Goal: Task Accomplishment & Management: Manage account settings

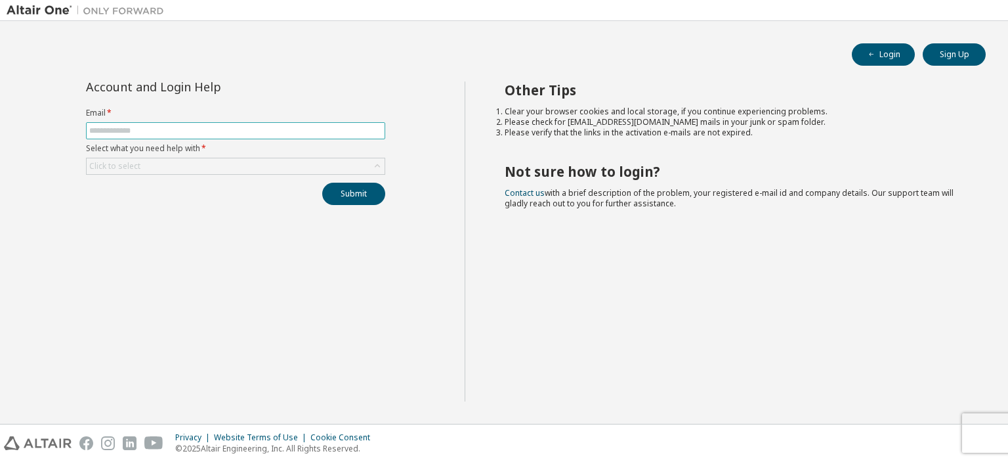
click at [218, 129] on input "text" at bounding box center [235, 130] width 293 height 11
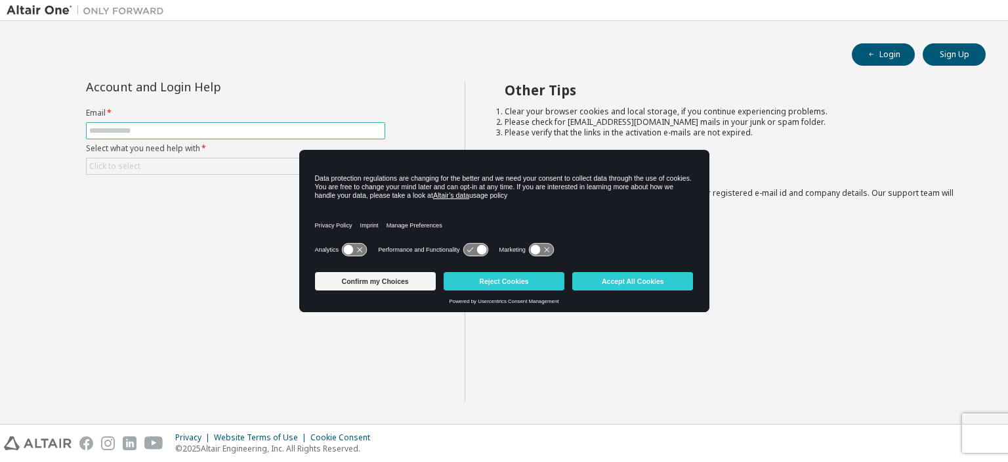
click at [213, 126] on input "text" at bounding box center [235, 130] width 293 height 11
type input "**********"
click at [207, 132] on input "**********" at bounding box center [235, 130] width 293 height 11
drag, startPoint x: 194, startPoint y: 131, endPoint x: 89, endPoint y: 136, distance: 104.5
click at [79, 140] on div "**********" at bounding box center [235, 142] width 315 height 123
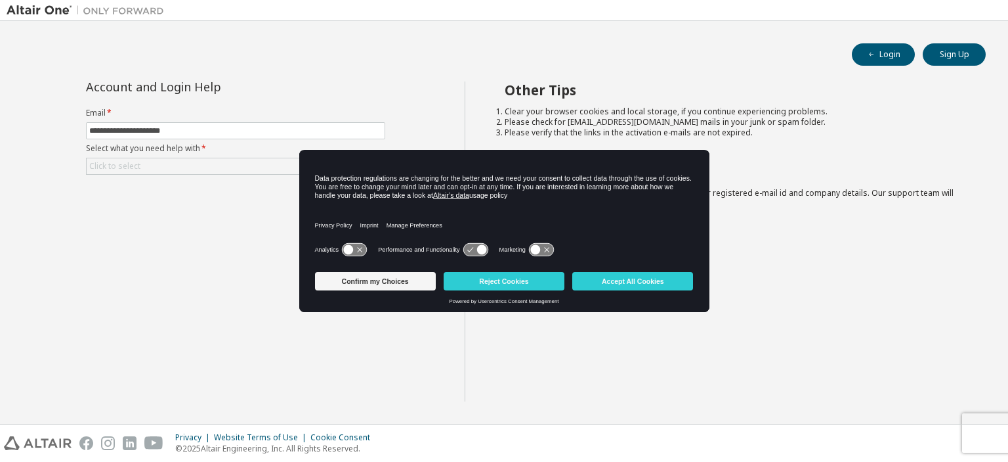
drag, startPoint x: 387, startPoint y: 136, endPoint x: 430, endPoint y: 32, distance: 112.2
click at [391, 129] on div "**********" at bounding box center [235, 142] width 315 height 123
click at [943, 60] on button "Sign Up" at bounding box center [954, 54] width 63 height 22
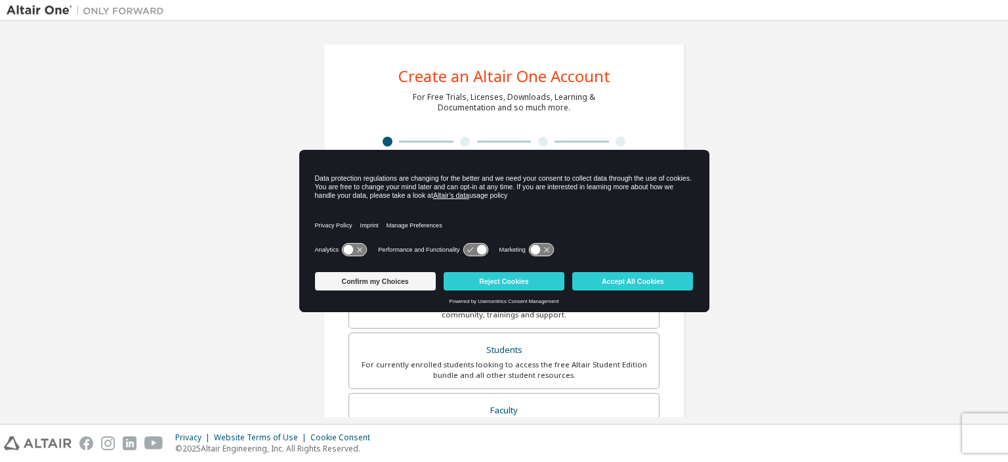
click at [257, 79] on div "Create an Altair One Account For Free Trials, Licenses, Downloads, Learning & D…" at bounding box center [504, 375] width 995 height 695
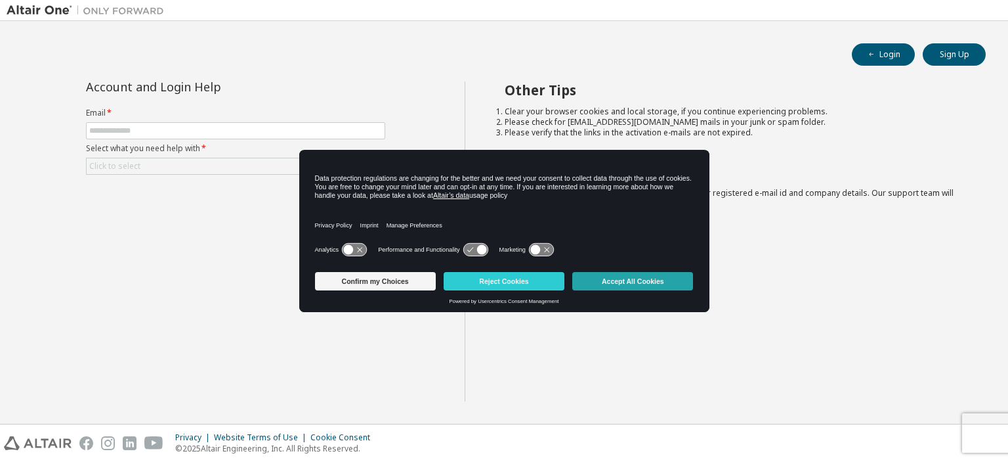
click at [603, 285] on button "Accept All Cookies" at bounding box center [632, 281] width 121 height 18
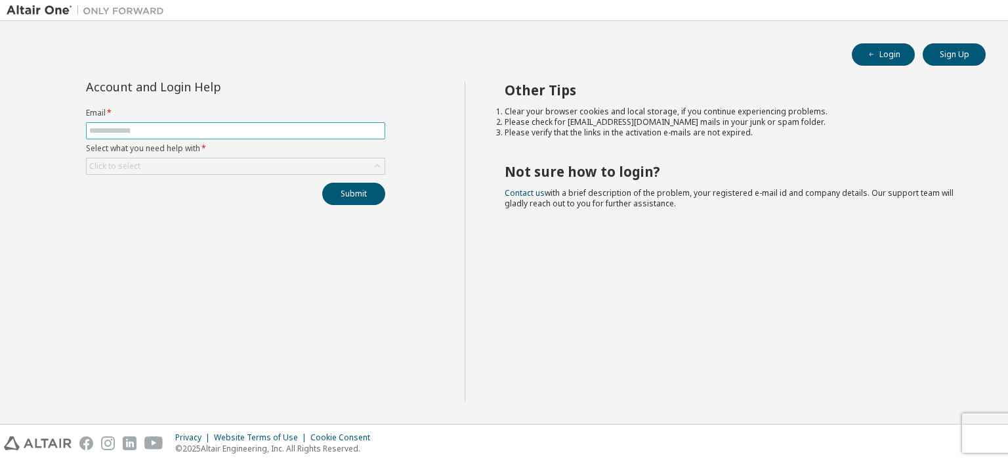
click at [166, 131] on input "text" at bounding box center [235, 130] width 293 height 11
drag, startPoint x: 137, startPoint y: 226, endPoint x: 179, endPoint y: 217, distance: 42.4
click at [137, 226] on div "Account and Login Help Email * Select what you need help with * Click to select…" at bounding box center [236, 241] width 458 height 320
click at [972, 56] on button "Sign Up" at bounding box center [954, 54] width 63 height 22
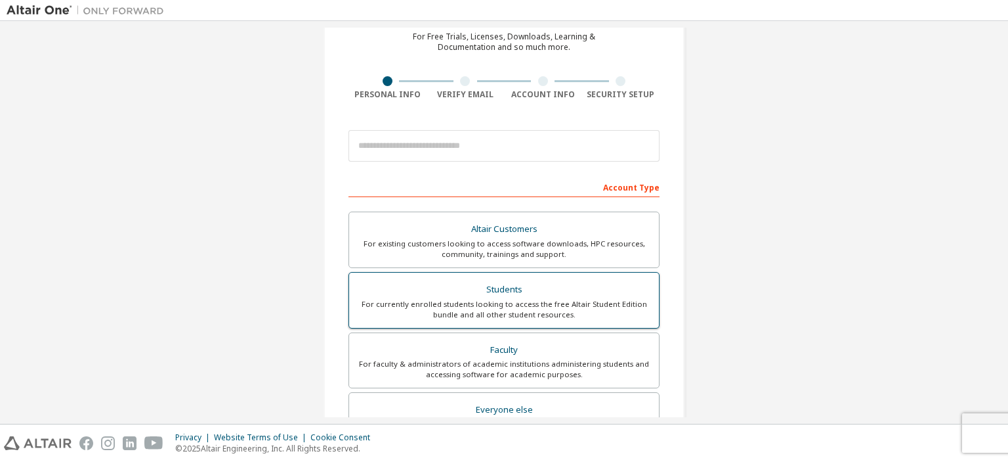
scroll to position [131, 0]
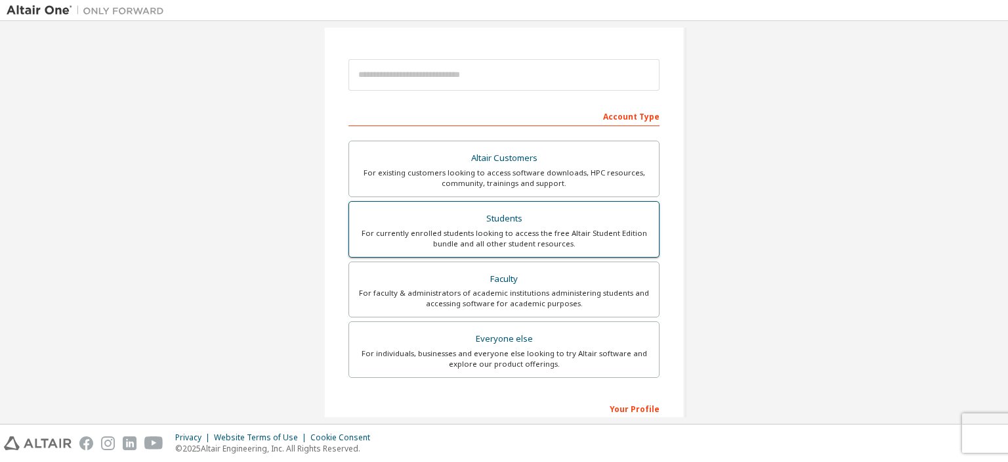
click at [540, 237] on div "For currently enrolled students looking to access the free Altair Student Editi…" at bounding box center [504, 238] width 294 height 21
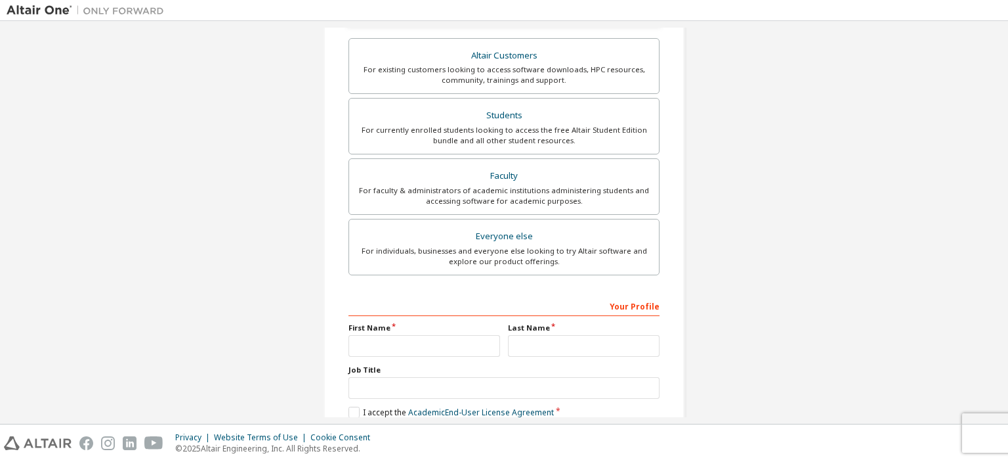
scroll to position [328, 0]
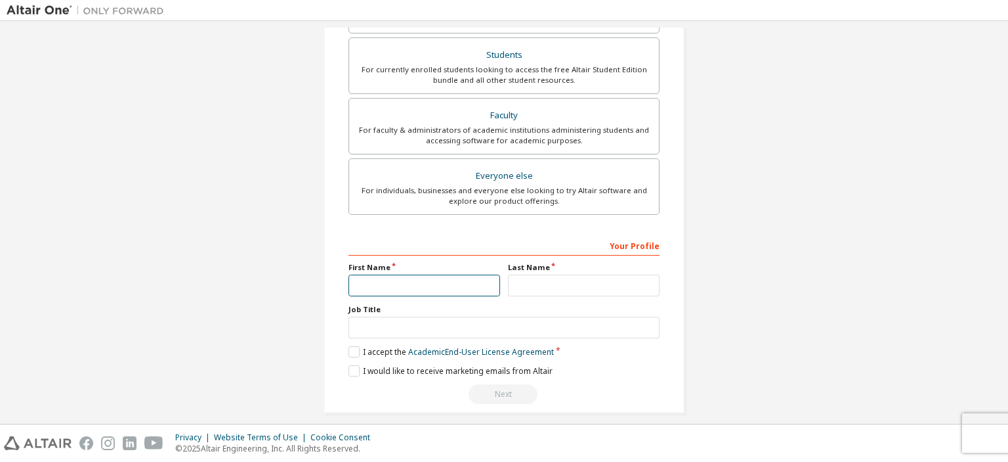
click at [486, 276] on input "text" at bounding box center [425, 285] width 152 height 22
type input "*********"
click at [526, 280] on input "text" at bounding box center [584, 285] width 152 height 22
type input "***"
click at [462, 324] on input "text" at bounding box center [504, 327] width 311 height 22
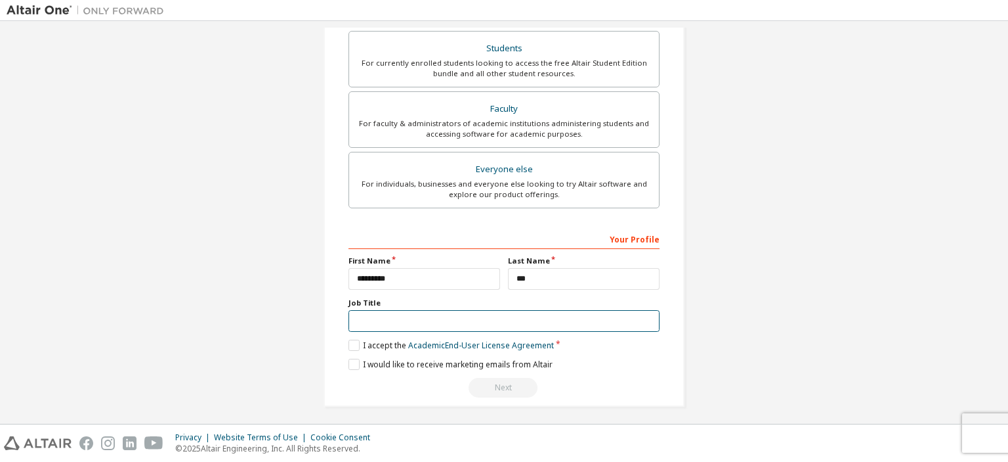
scroll to position [337, 0]
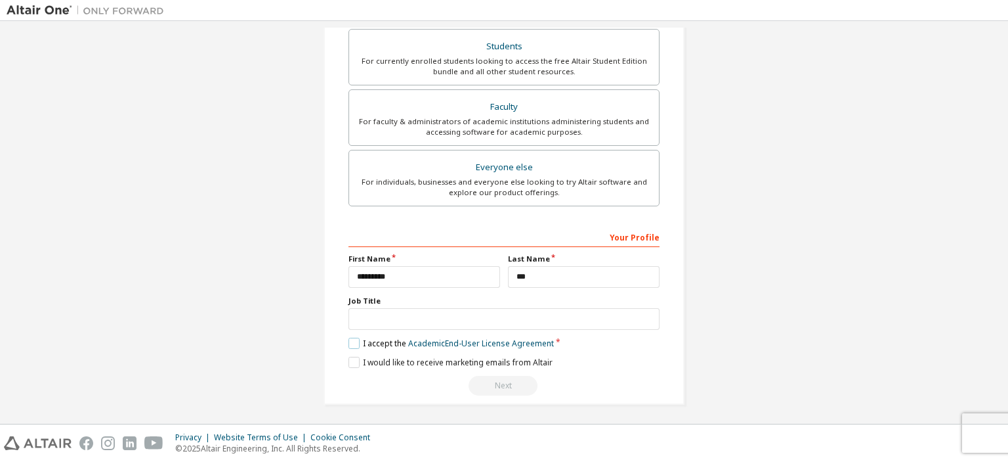
click at [349, 341] on label "I accept the Academic End-User License Agreement" at bounding box center [451, 342] width 205 height 11
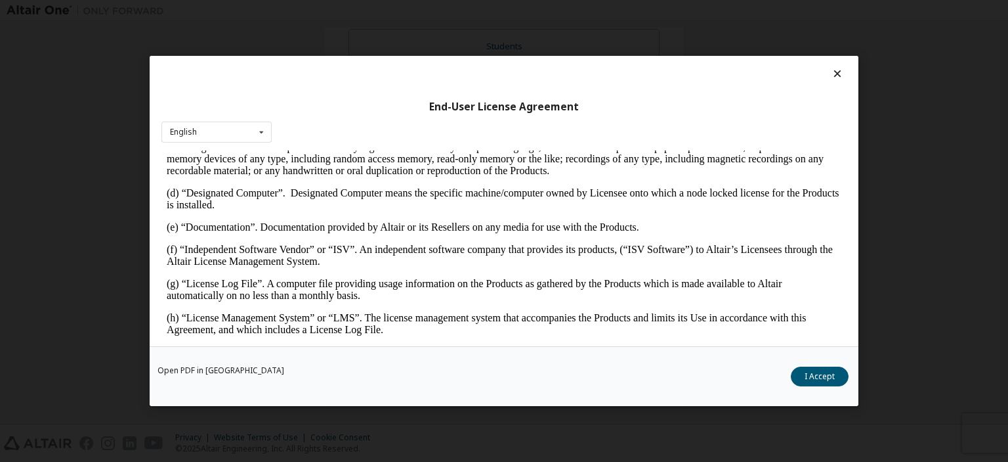
scroll to position [394, 0]
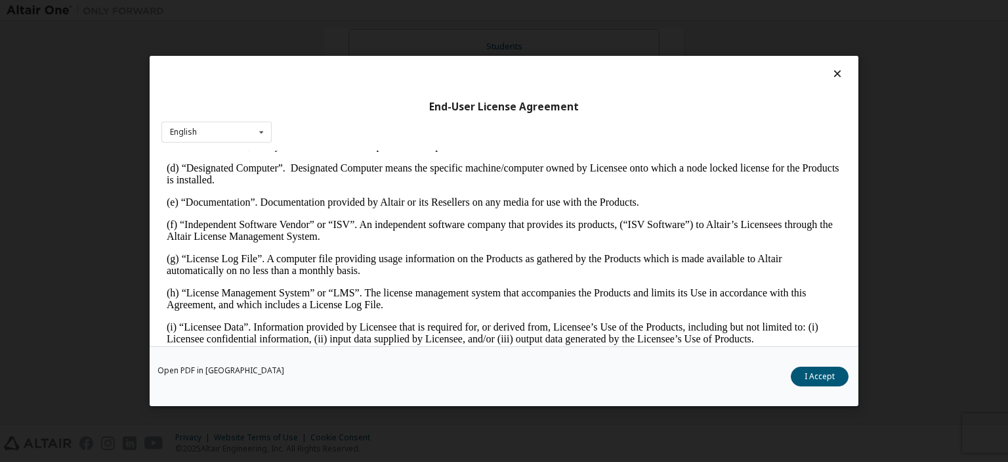
click at [826, 372] on button "I Accept" at bounding box center [820, 376] width 58 height 20
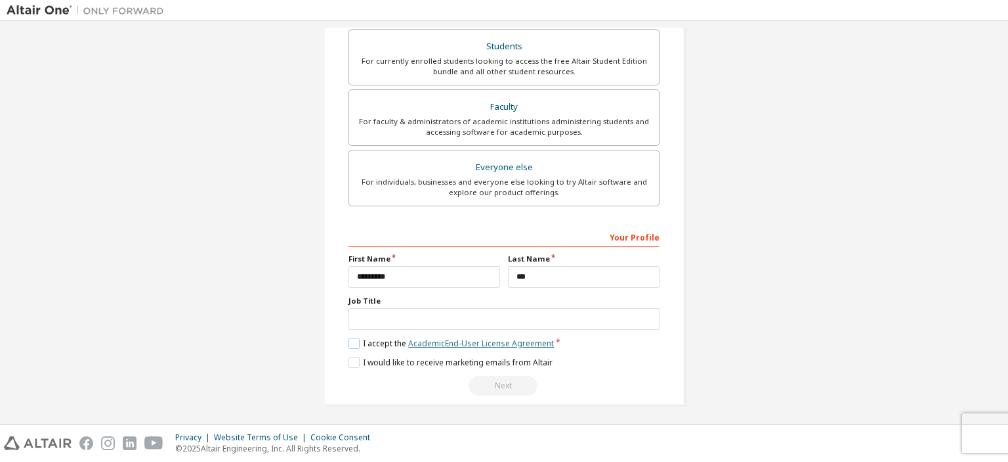
click at [515, 337] on link "Academic End-User License Agreement" at bounding box center [481, 342] width 146 height 11
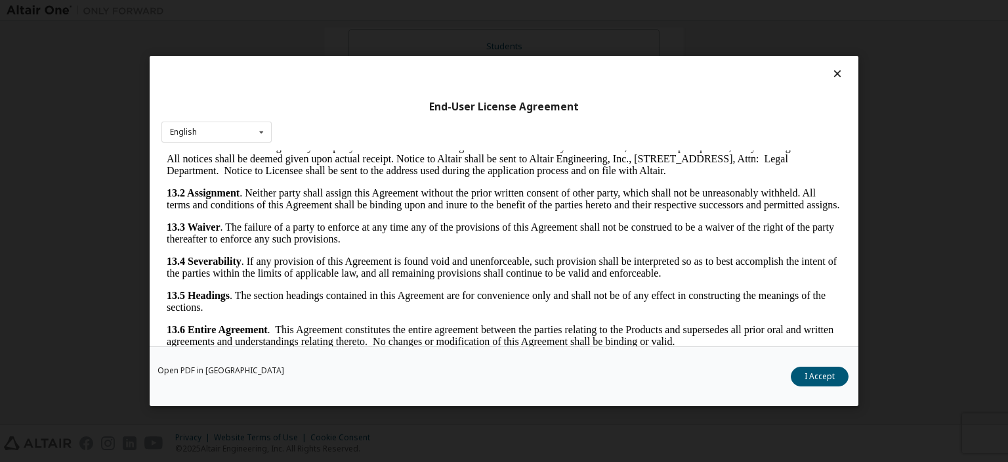
scroll to position [2976, 0]
drag, startPoint x: 834, startPoint y: 167, endPoint x: 880, endPoint y: 500, distance: 335.3
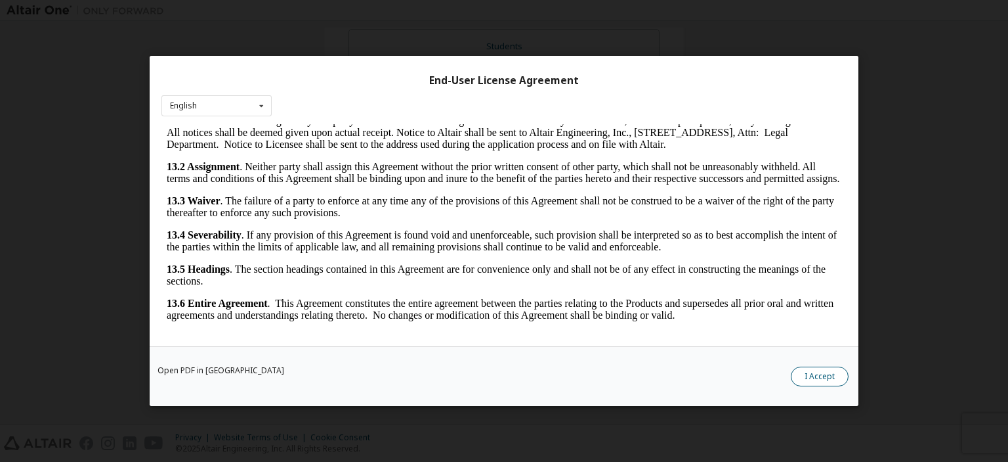
click at [795, 375] on button "I Accept" at bounding box center [820, 376] width 58 height 20
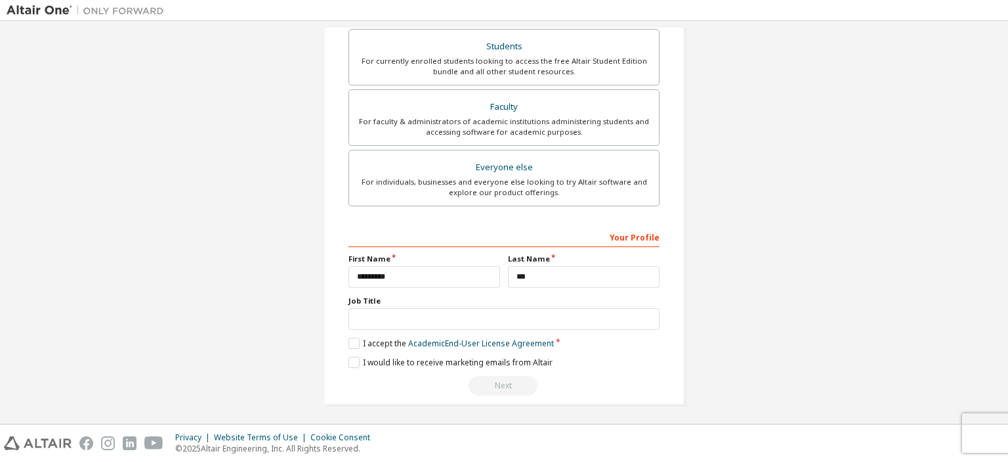
click at [523, 379] on div "Next" at bounding box center [504, 386] width 311 height 20
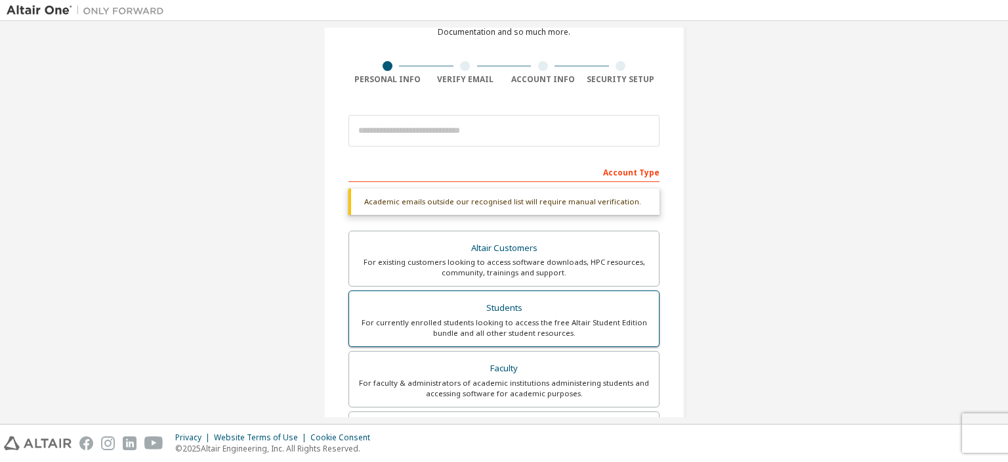
scroll to position [74, 0]
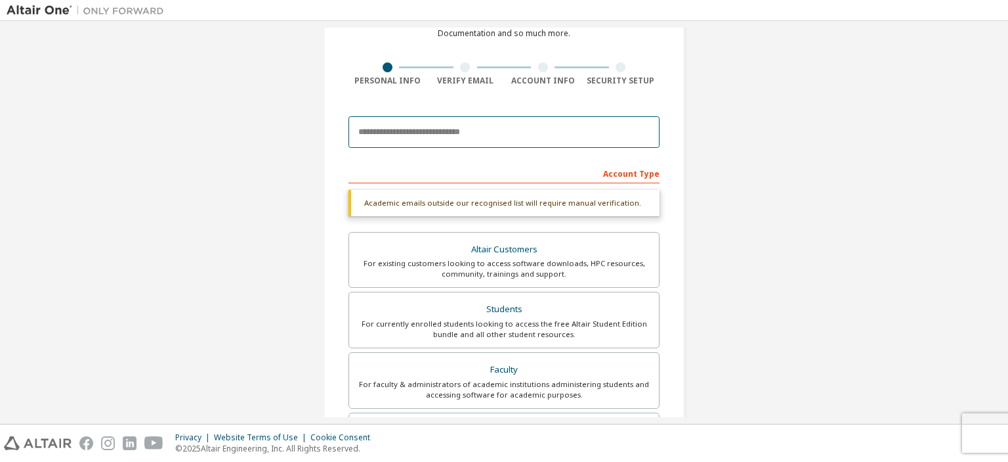
click at [538, 131] on input "email" at bounding box center [504, 132] width 311 height 32
type input "**********"
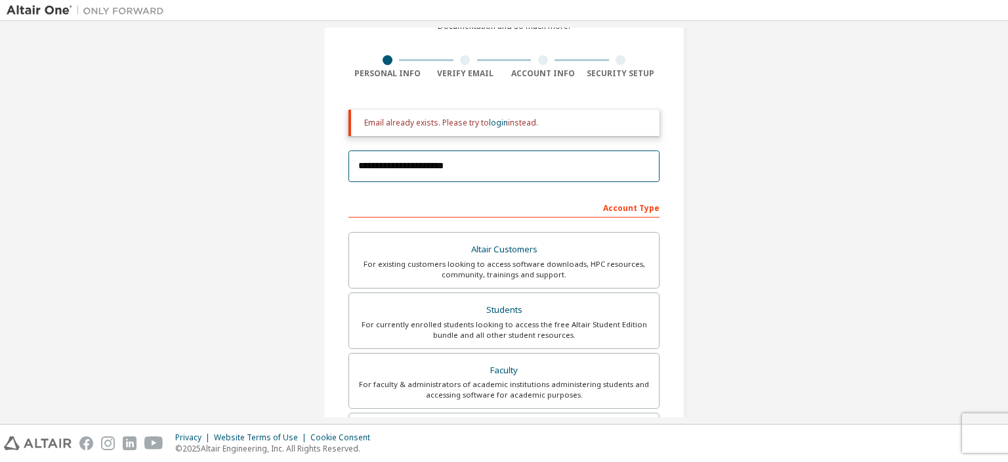
scroll to position [344, 0]
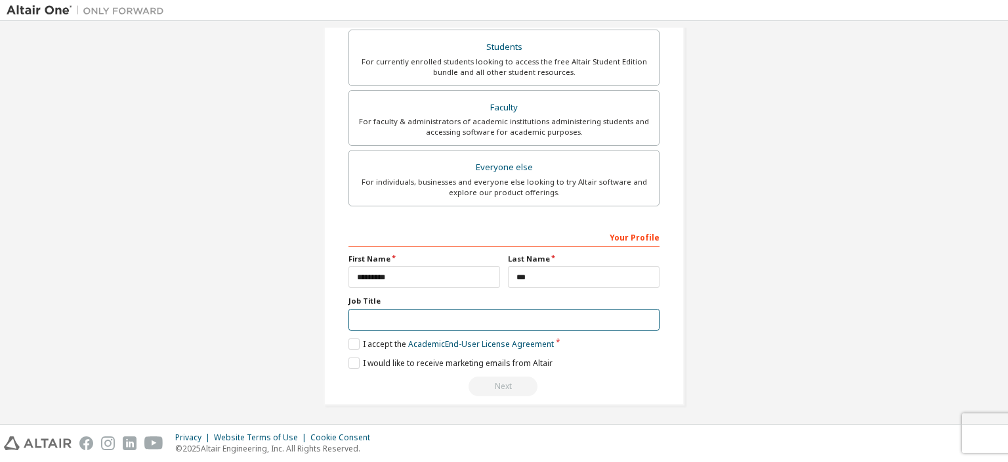
click at [498, 314] on input "text" at bounding box center [504, 320] width 311 height 22
type input "*******"
click at [349, 357] on label "I would like to receive marketing emails from Altair" at bounding box center [451, 362] width 204 height 11
click at [351, 360] on label "I would like to receive marketing emails from Altair" at bounding box center [451, 362] width 204 height 11
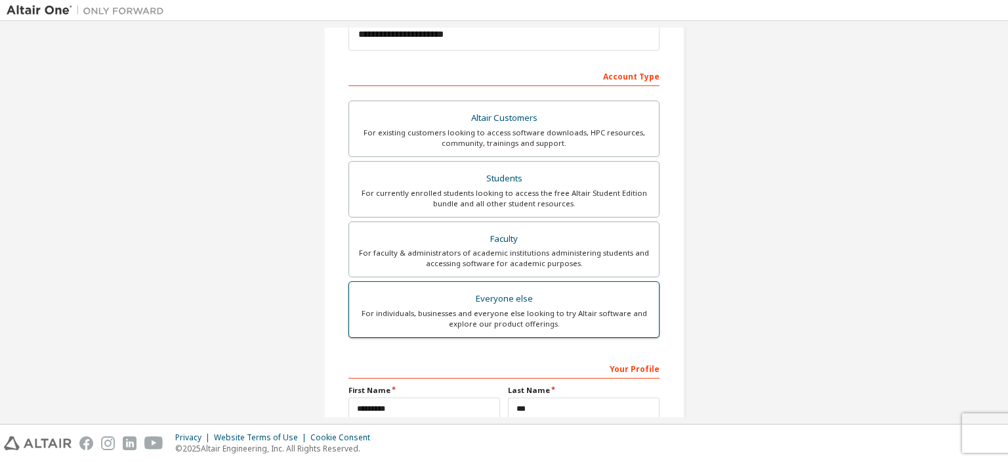
scroll to position [81, 0]
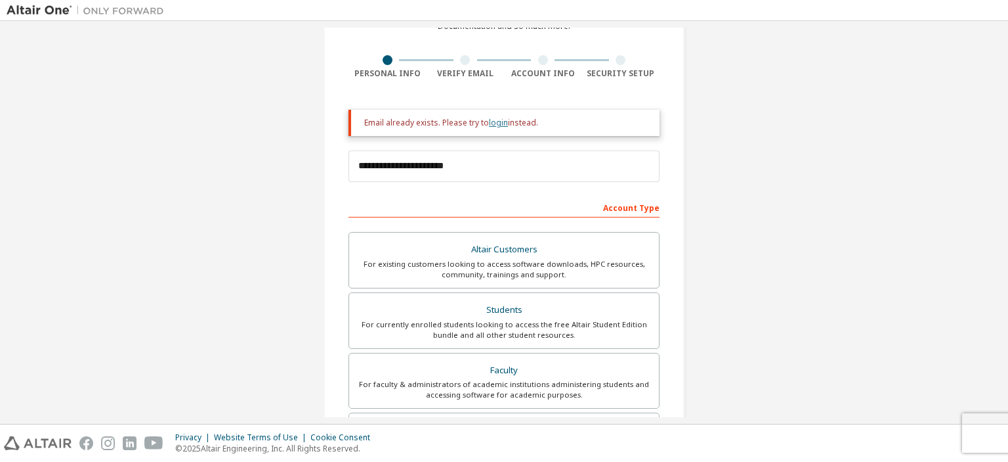
click at [496, 120] on link "login" at bounding box center [498, 122] width 19 height 11
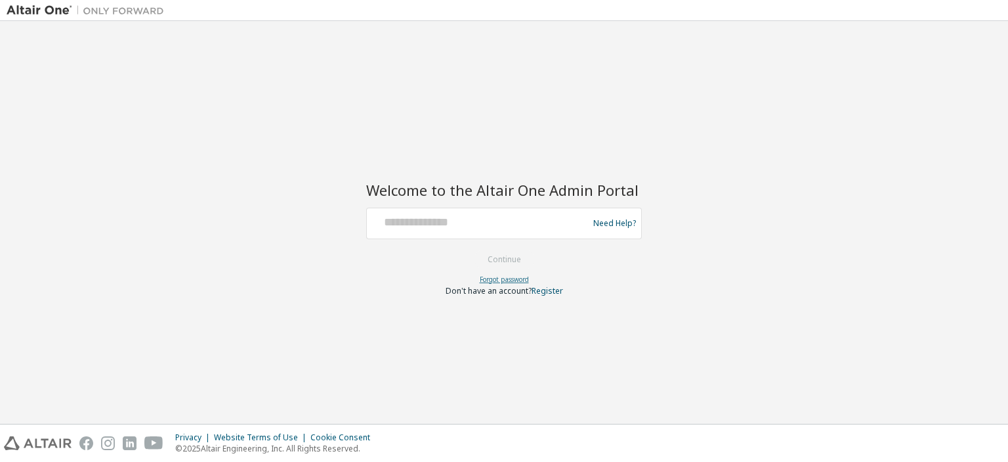
click at [516, 278] on link "Forgot password" at bounding box center [504, 278] width 49 height 9
click at [454, 226] on input "text" at bounding box center [479, 220] width 215 height 19
type input "**********"
click at [492, 251] on button "Continue" at bounding box center [504, 259] width 61 height 20
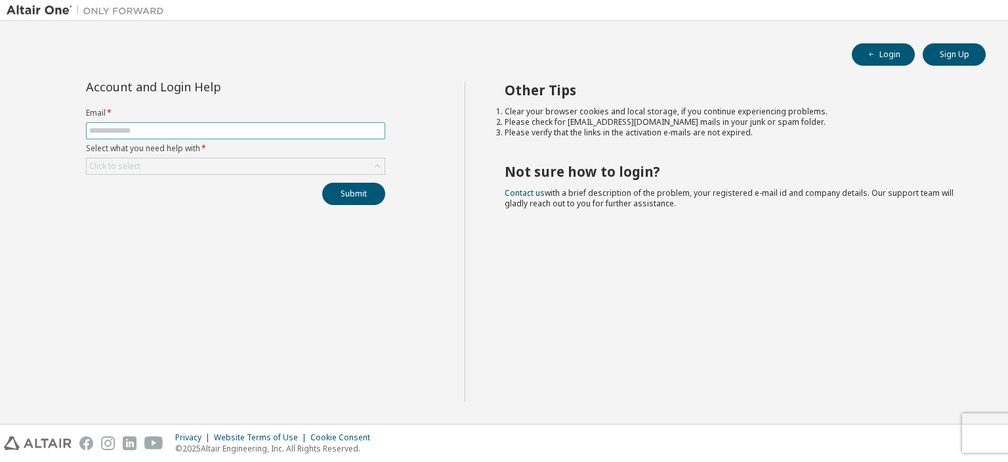
click at [137, 125] on input "text" at bounding box center [235, 130] width 293 height 11
type input "**********"
click at [198, 165] on div "Click to select" at bounding box center [236, 166] width 298 height 16
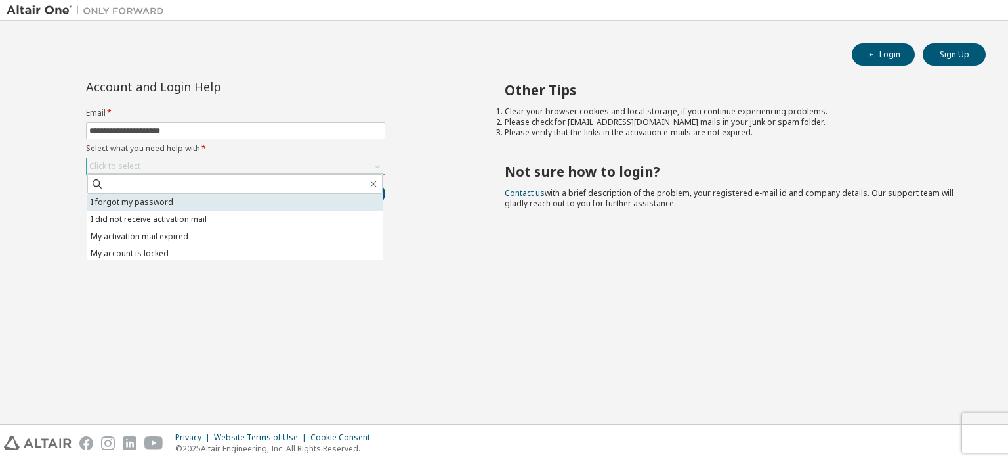
click at [205, 199] on li "I forgot my password" at bounding box center [234, 202] width 295 height 17
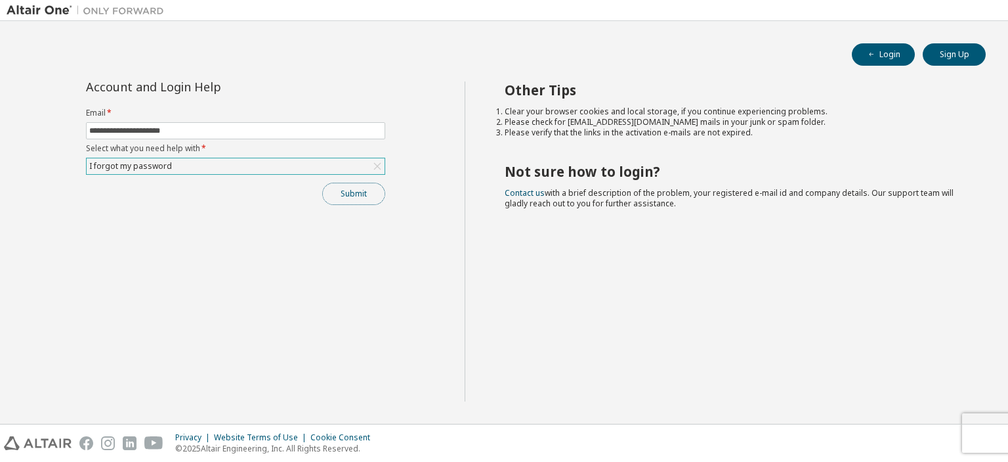
click at [344, 193] on button "Submit" at bounding box center [353, 194] width 63 height 22
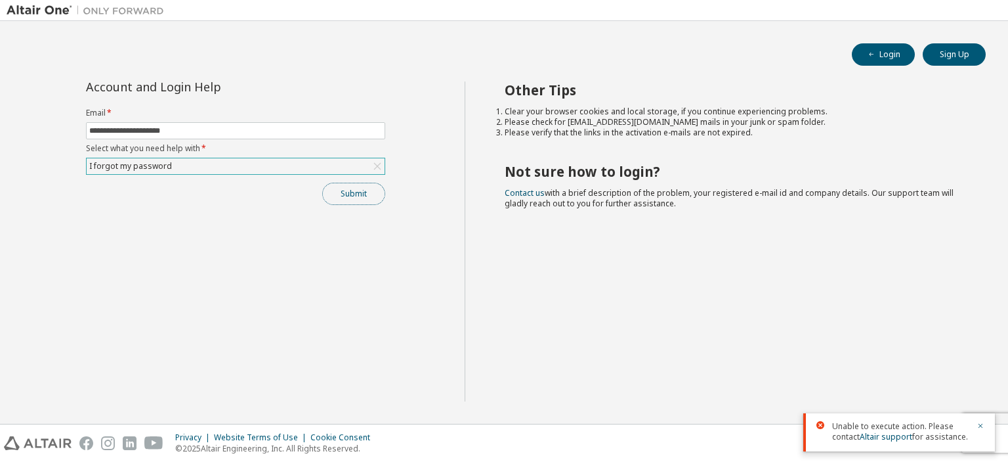
click at [376, 195] on button "Submit" at bounding box center [353, 194] width 63 height 22
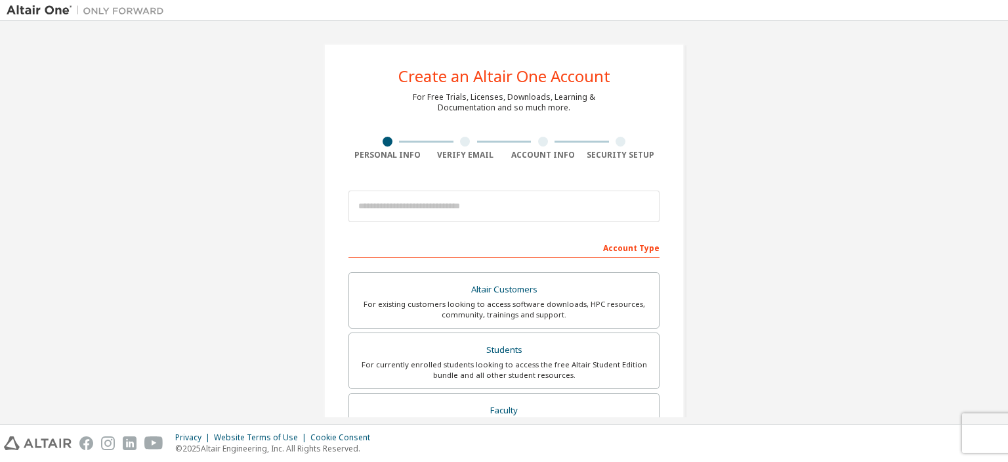
scroll to position [66, 0]
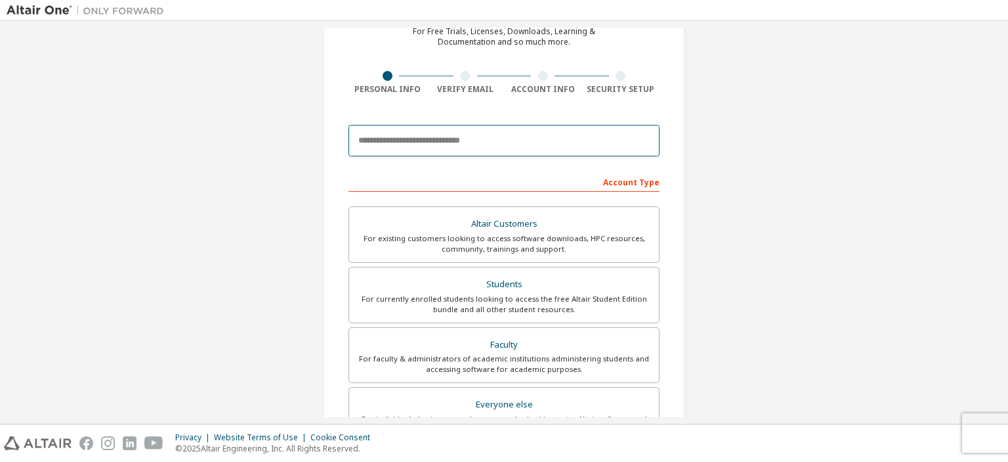
click at [533, 135] on input "email" at bounding box center [504, 141] width 311 height 32
type input "**********"
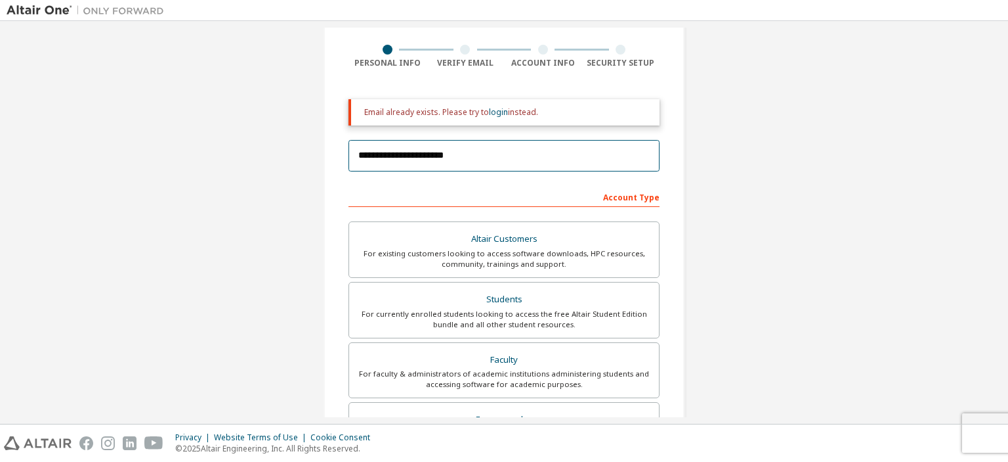
scroll to position [0, 0]
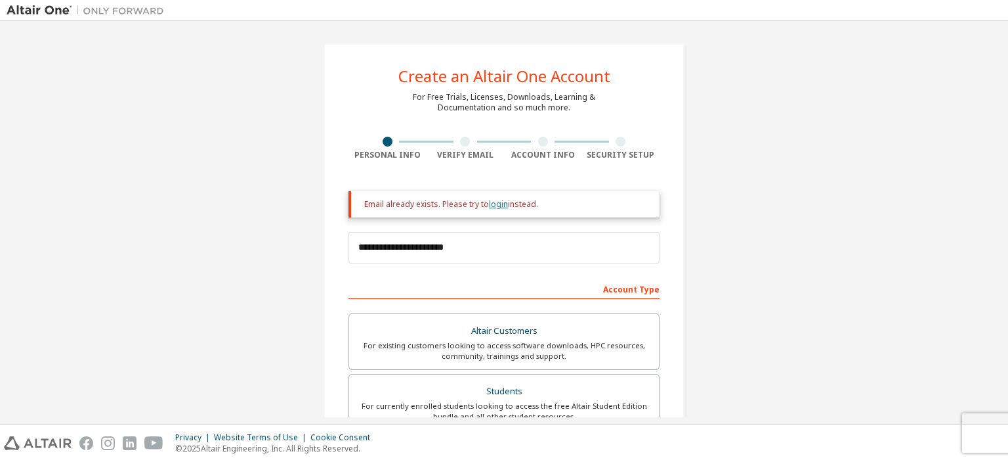
click at [494, 205] on link "login" at bounding box center [498, 203] width 19 height 11
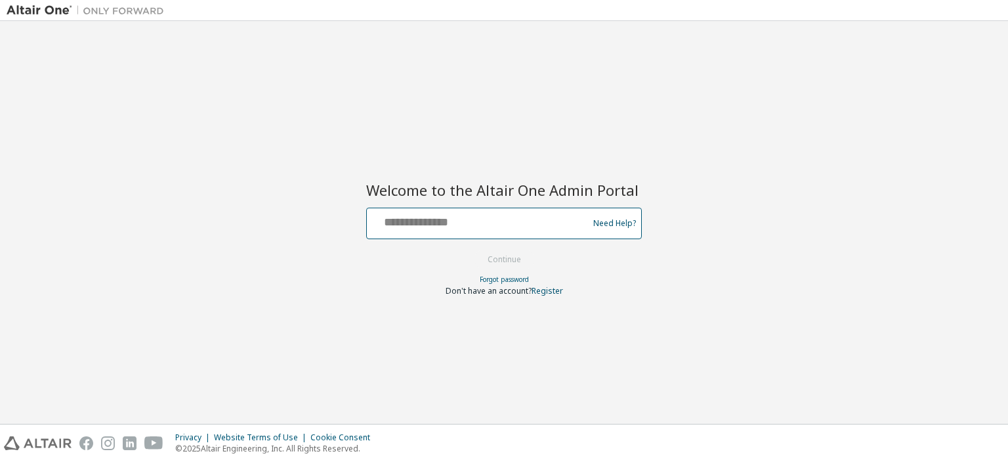
click at [465, 219] on input "text" at bounding box center [479, 220] width 215 height 19
type input "**********"
click at [517, 255] on button "Continue" at bounding box center [504, 259] width 61 height 20
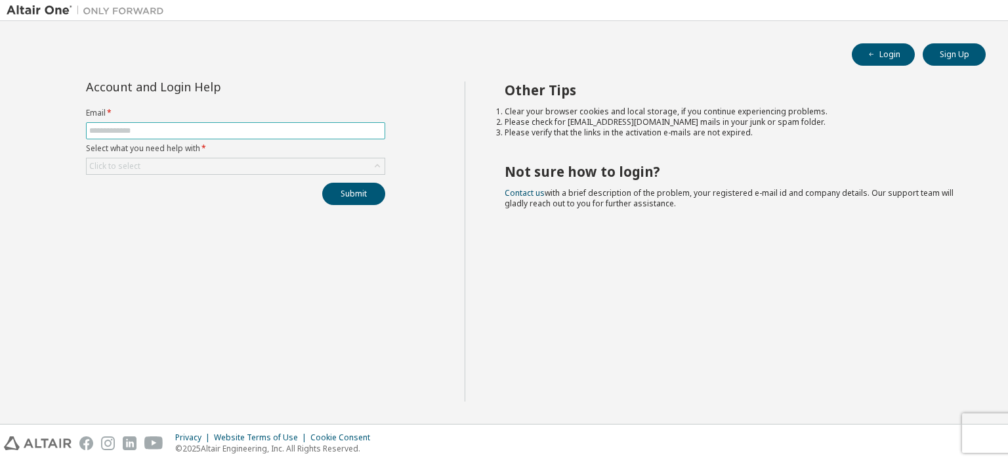
click at [169, 124] on span at bounding box center [235, 130] width 299 height 17
click at [171, 131] on input "text" at bounding box center [235, 130] width 293 height 11
type input "**********"
click at [198, 173] on div "Click to select" at bounding box center [236, 166] width 298 height 16
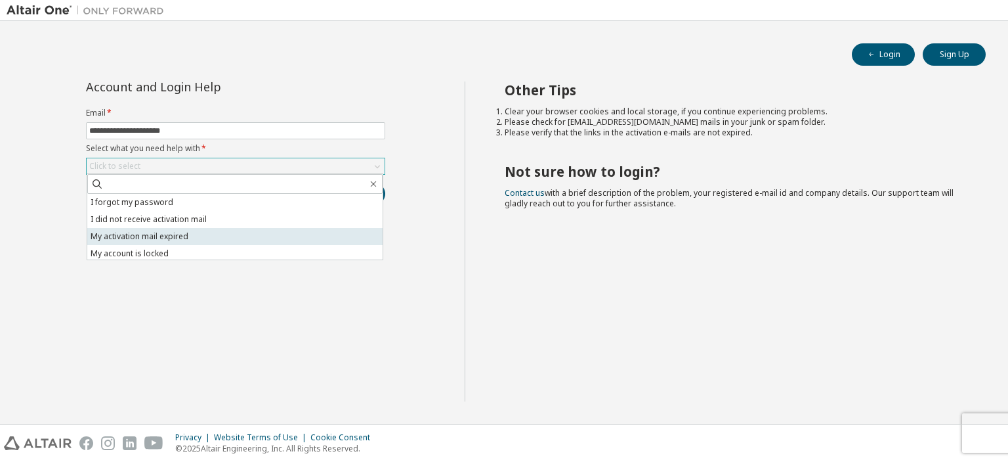
scroll to position [37, 0]
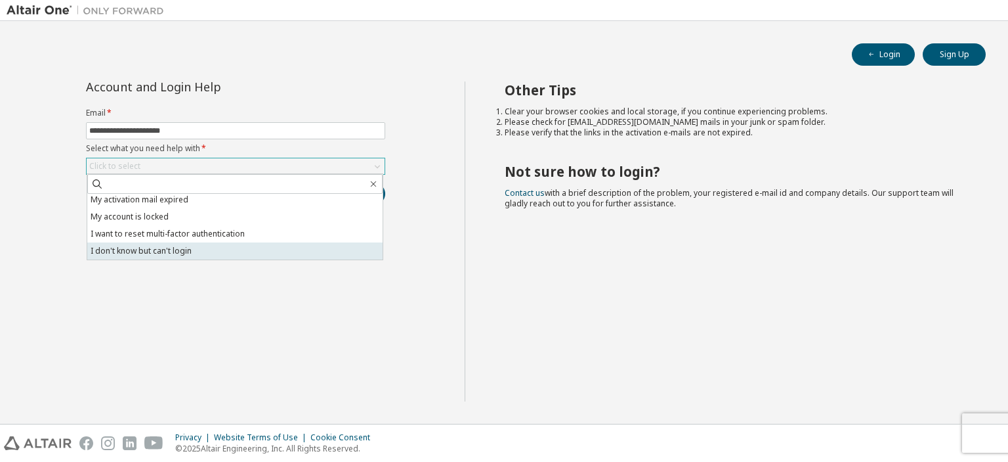
click at [136, 246] on li "I don't know but can't login" at bounding box center [234, 250] width 295 height 17
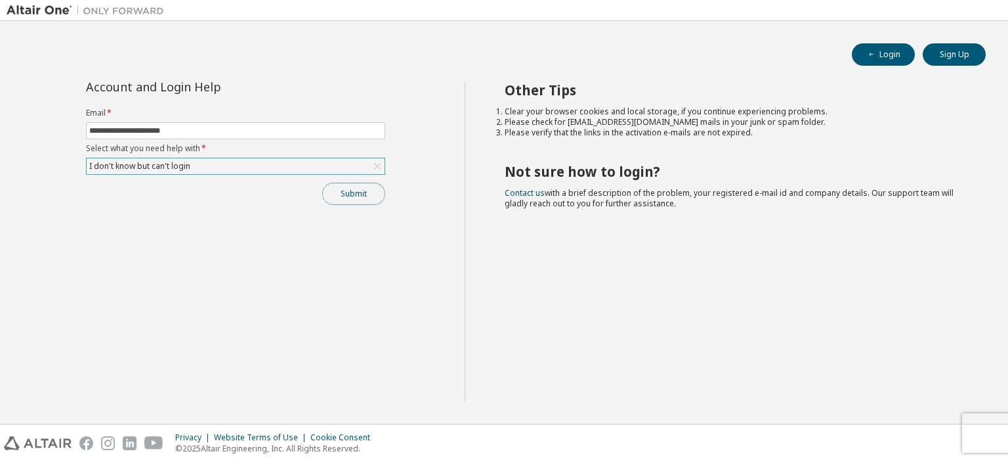
click at [331, 195] on button "Submit" at bounding box center [353, 194] width 63 height 22
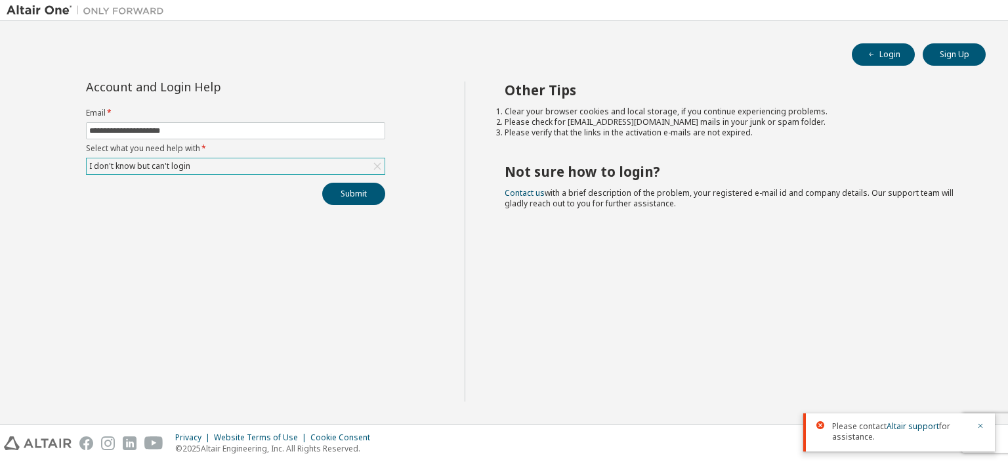
click at [164, 158] on div "I don't know but can't login" at bounding box center [236, 166] width 298 height 16
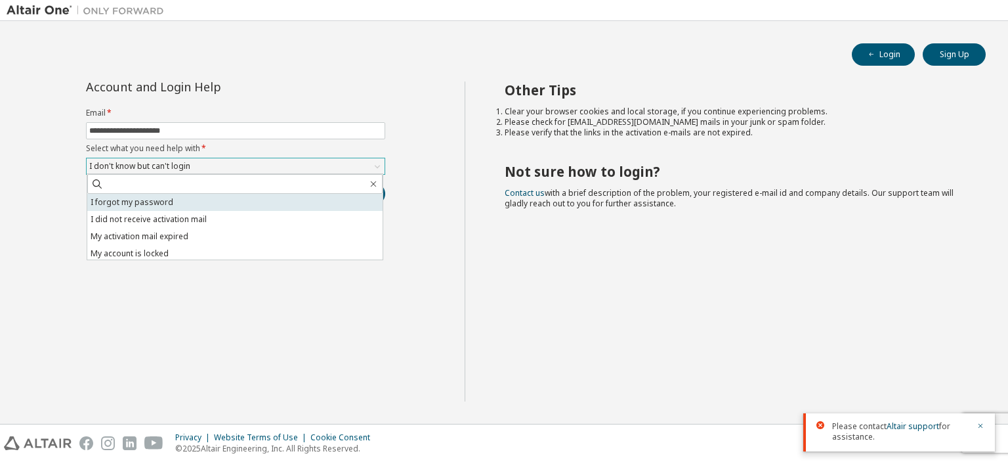
click at [164, 202] on li "I forgot my password" at bounding box center [234, 202] width 295 height 17
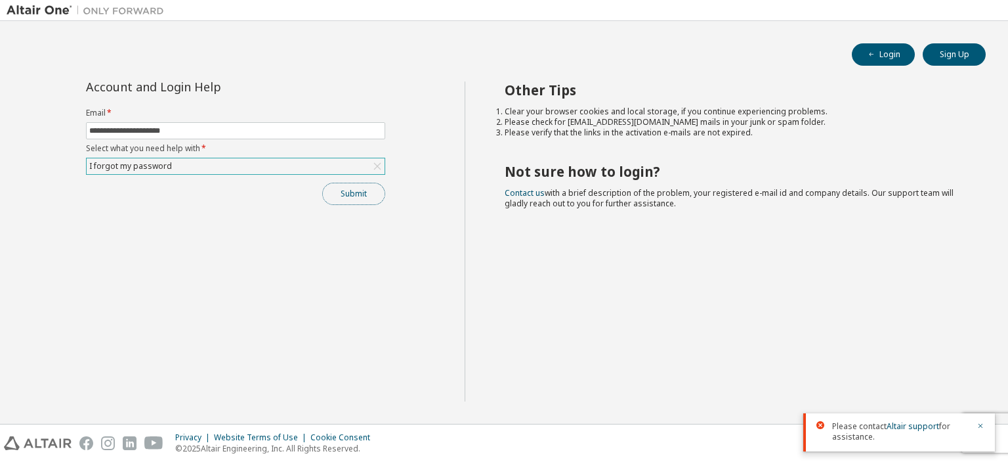
click at [335, 193] on button "Submit" at bounding box center [353, 194] width 63 height 22
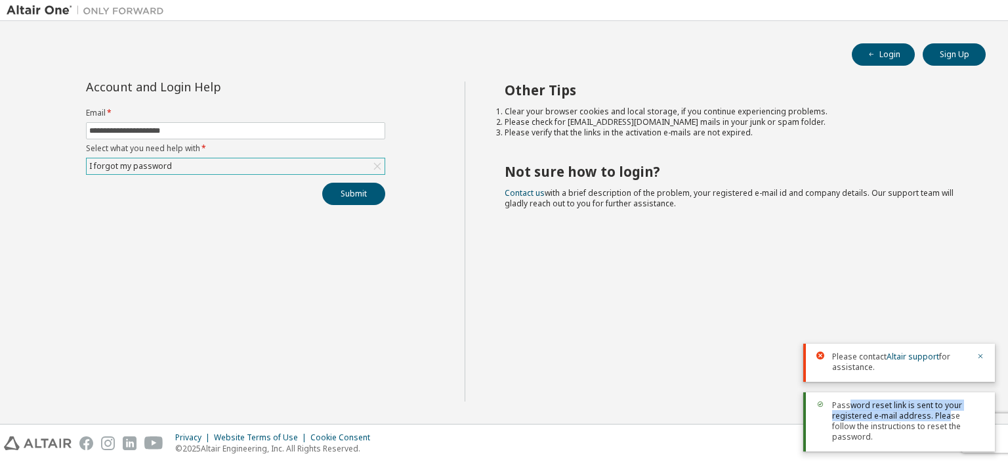
drag, startPoint x: 879, startPoint y: 419, endPoint x: 944, endPoint y: 423, distance: 65.1
click at [944, 423] on span "Password reset link is sent to your registered e-mail address. Please follow th…" at bounding box center [908, 421] width 152 height 42
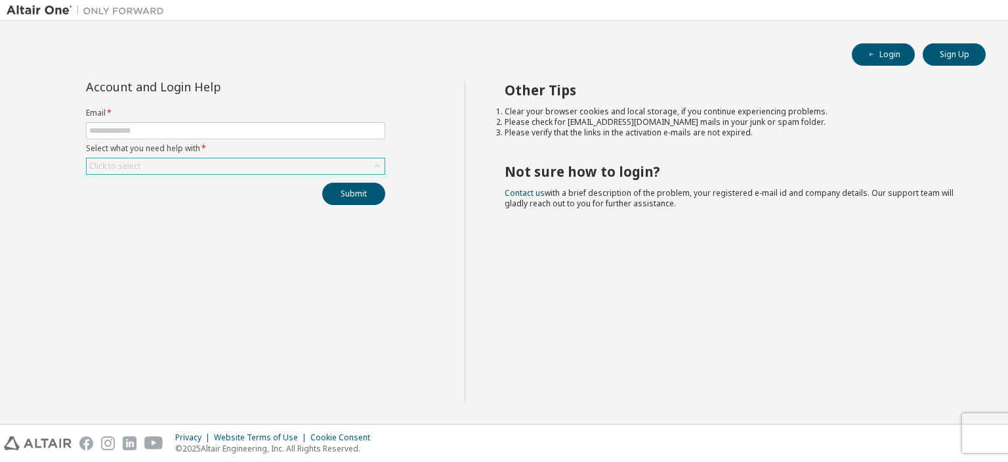
click at [139, 167] on div "Click to select" at bounding box center [114, 166] width 51 height 11
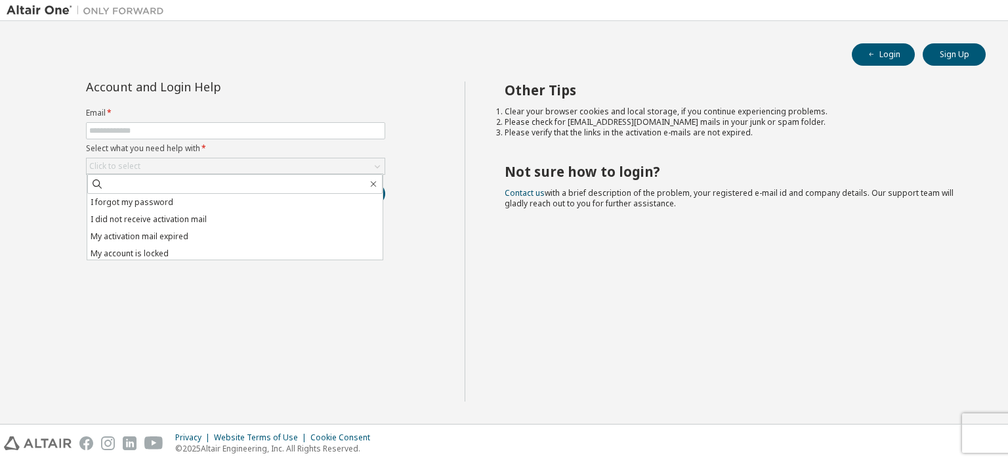
drag, startPoint x: 150, startPoint y: 152, endPoint x: 163, endPoint y: 128, distance: 27.9
click at [150, 151] on label "Select what you need help with *" at bounding box center [235, 148] width 299 height 11
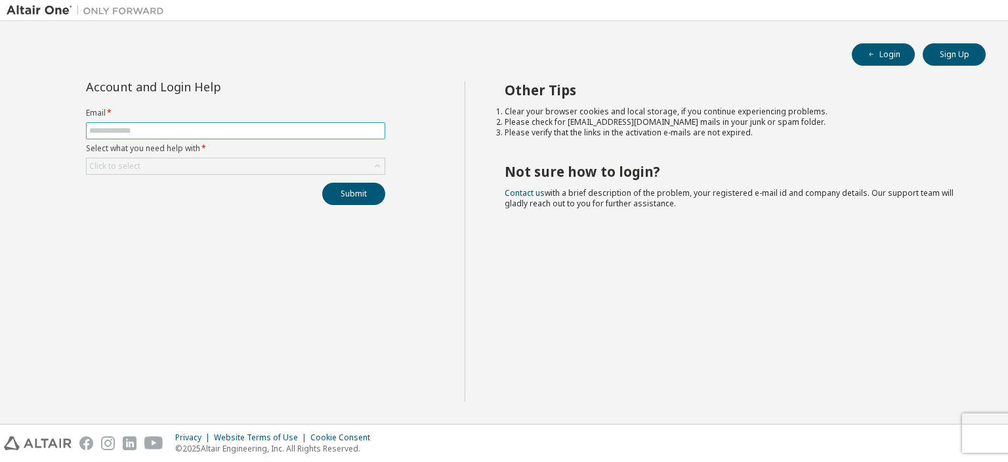
click at [163, 128] on input "text" at bounding box center [235, 130] width 293 height 11
type input "**********"
click at [171, 161] on div "Click to select" at bounding box center [236, 166] width 298 height 16
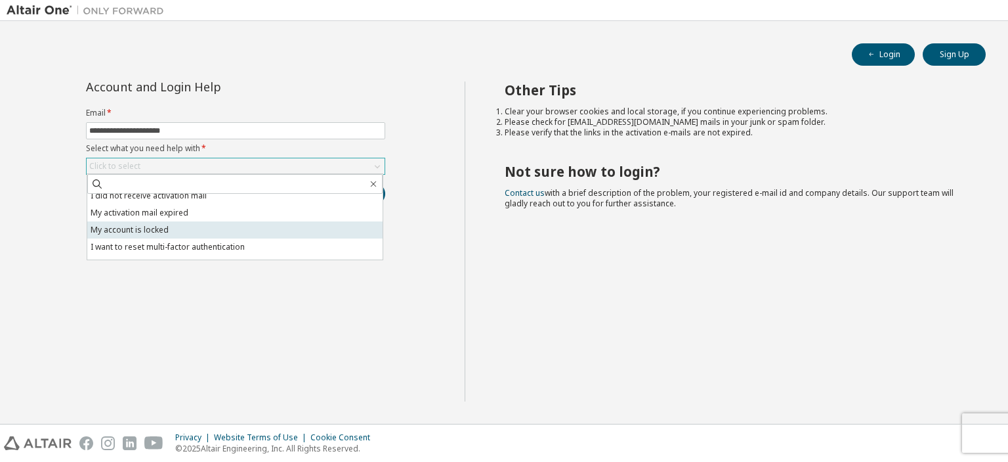
scroll to position [37, 0]
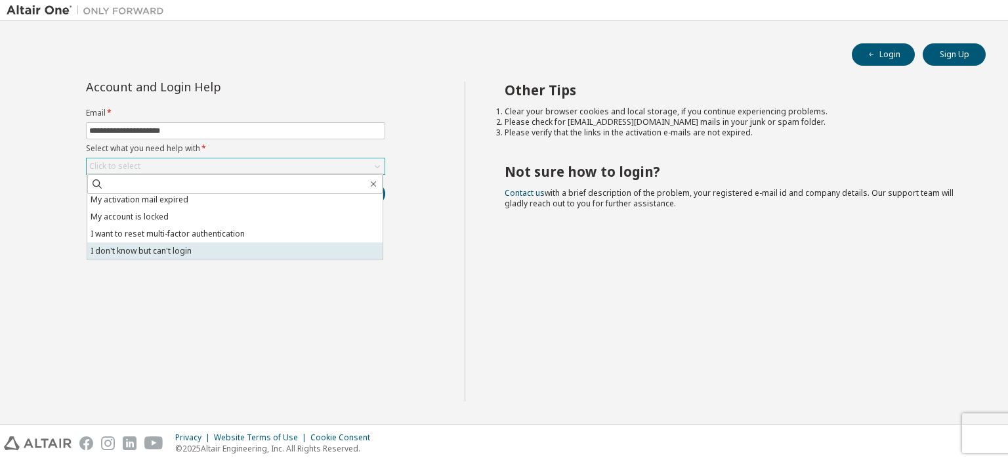
click at [169, 246] on li "I don't know but can't login" at bounding box center [234, 250] width 295 height 17
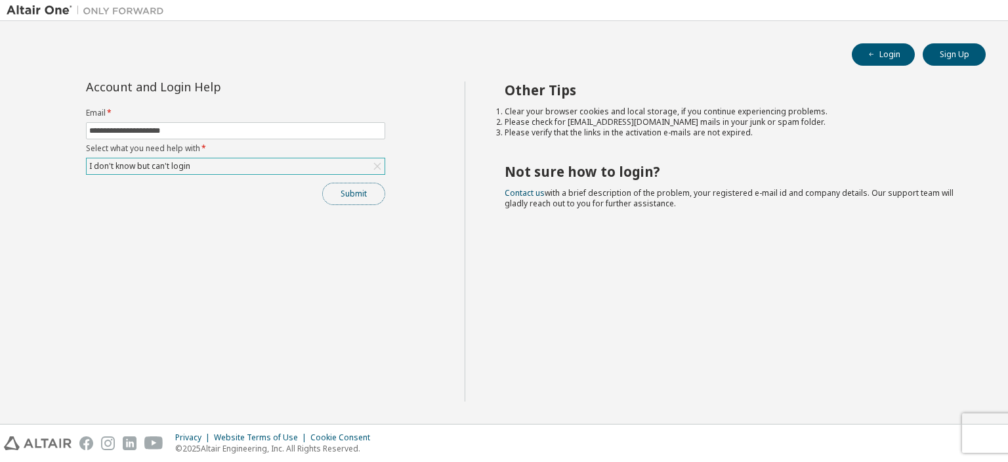
click at [341, 192] on button "Submit" at bounding box center [353, 194] width 63 height 22
